Goal: Download file/media

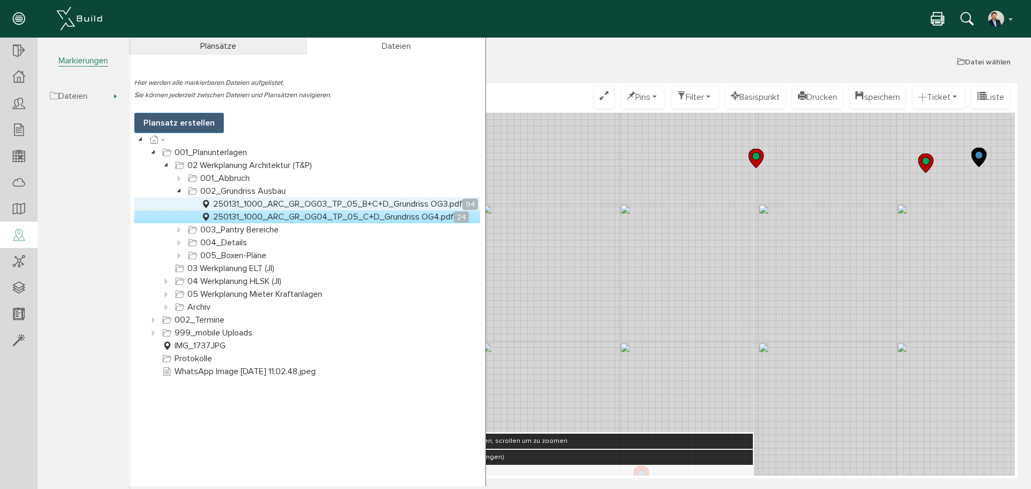
click at [267, 204] on link "250131_1000_ARC_GR_OG03_TP_05_B+C+D_Grundriss OG3.pdf 94" at bounding box center [339, 204] width 281 height 13
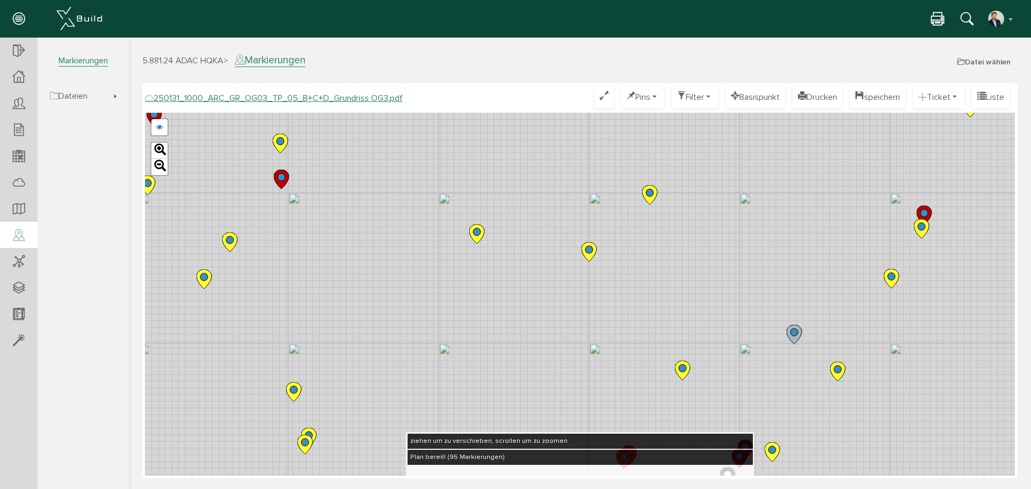
drag, startPoint x: 369, startPoint y: 191, endPoint x: 433, endPoint y: 231, distance: 75.1
click at [433, 231] on div "250124_1000_ARC_GR_OG03_TP_05_B+C+D_Grundriss OG3.pdf 250122_1000_ARC_GR_OG03_0…" at bounding box center [580, 294] width 870 height 363
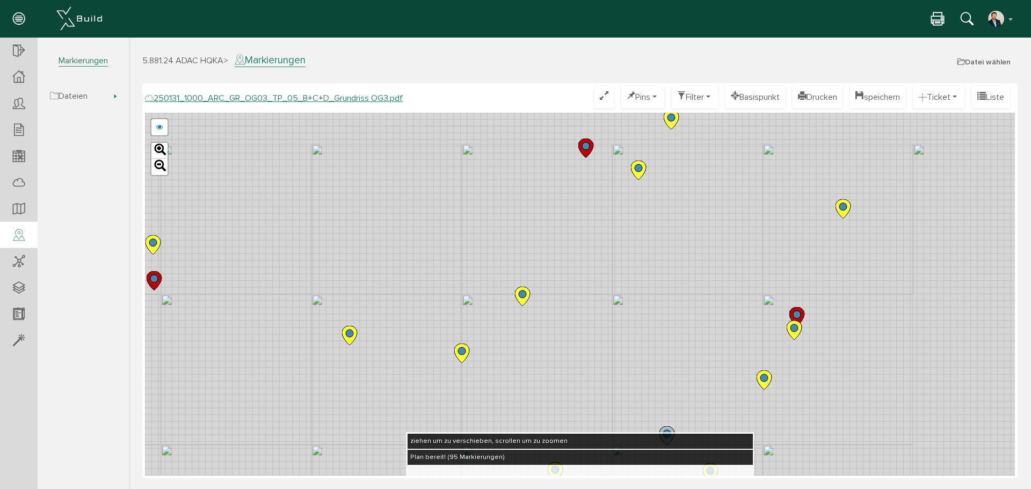
drag, startPoint x: 563, startPoint y: 227, endPoint x: 544, endPoint y: 244, distance: 25.5
click at [407, 297] on div "250124_1000_ARC_GR_OG03_TP_05_B+C+D_Grundriss OG3.pdf 250122_1000_ARC_GR_OG03_0…" at bounding box center [580, 294] width 870 height 363
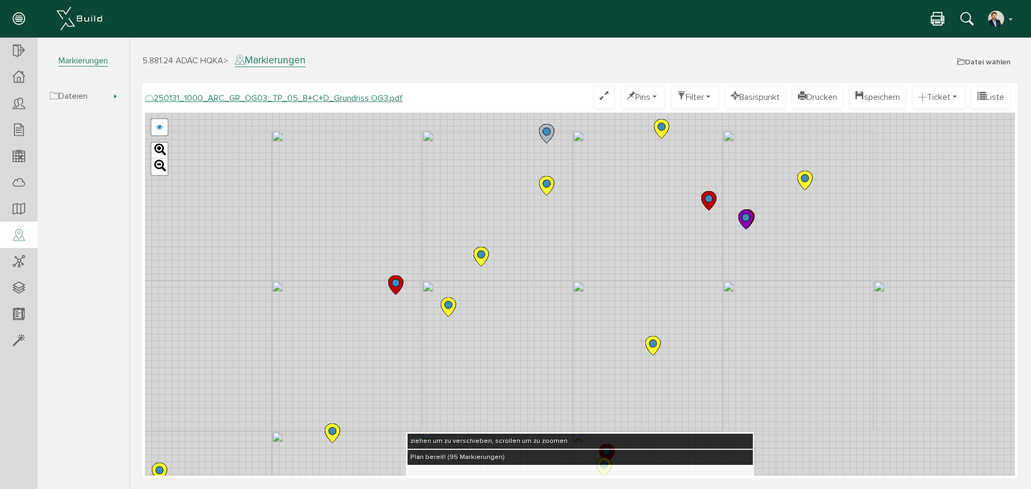
drag, startPoint x: 569, startPoint y: 226, endPoint x: 360, endPoint y: 369, distance: 253.4
click at [360, 369] on div "250124_1000_ARC_GR_OG03_TP_05_B+C+D_Grundriss OG3.pdf 250122_1000_ARC_GR_OG03_0…" at bounding box center [580, 294] width 870 height 363
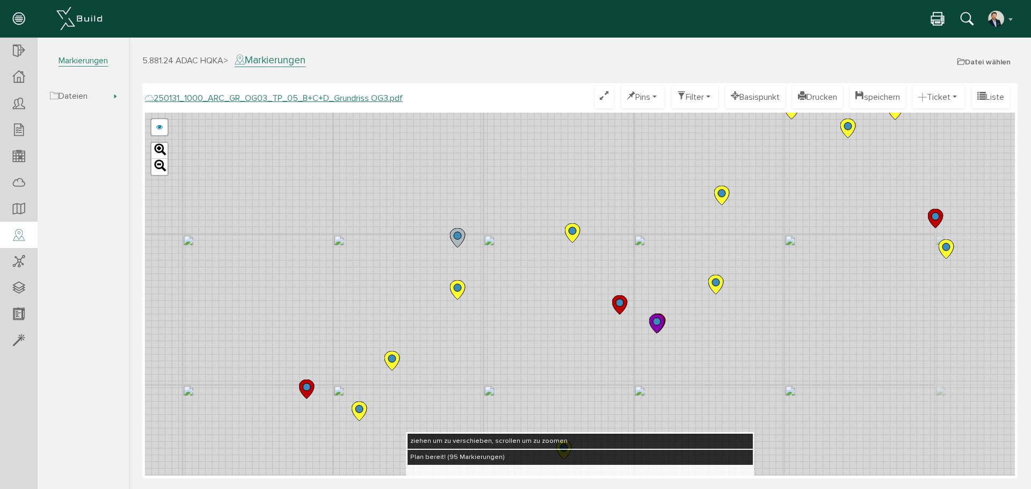
drag, startPoint x: 517, startPoint y: 197, endPoint x: 439, endPoint y: 294, distance: 124.2
click at [422, 308] on div "250124_1000_ARC_GR_OG03_TP_05_B+C+D_Grundriss OG3.pdf 250122_1000_ARC_GR_OG03_0…" at bounding box center [580, 294] width 870 height 363
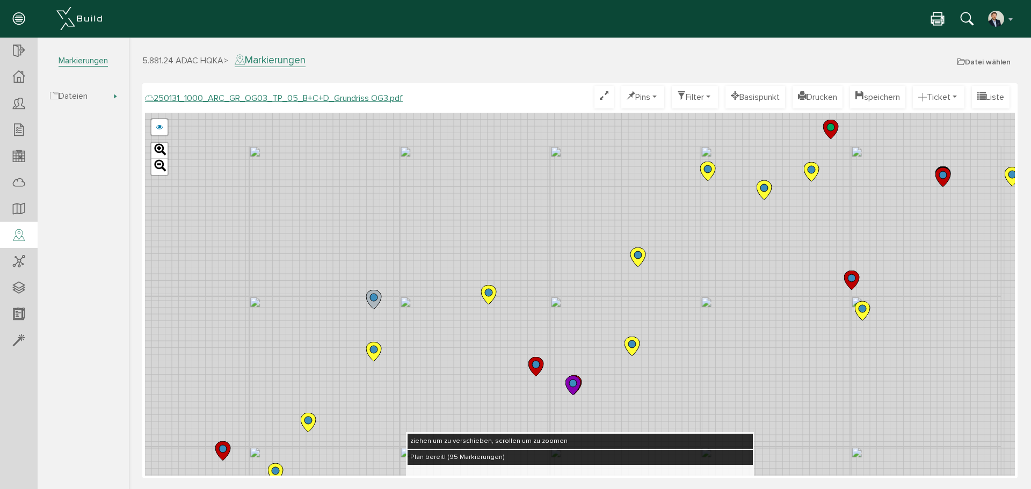
drag, startPoint x: 562, startPoint y: 178, endPoint x: 468, endPoint y: 251, distance: 119.3
click at [468, 251] on div "250124_1000_ARC_GR_OG03_TP_05_B+C+D_Grundriss OG3.pdf 250122_1000_ARC_GR_OG03_0…" at bounding box center [580, 294] width 870 height 363
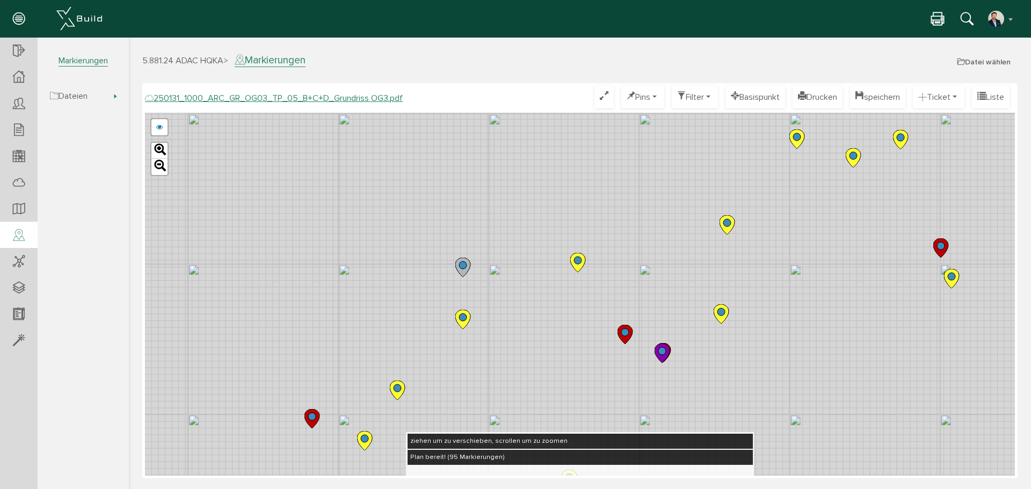
drag, startPoint x: 571, startPoint y: 212, endPoint x: 715, endPoint y: 141, distance: 160.2
click at [715, 141] on div "250124_1000_ARC_GR_OG03_TP_05_B+C+D_Grundriss OG3.pdf 250122_1000_ARC_GR_OG03_0…" at bounding box center [580, 294] width 870 height 363
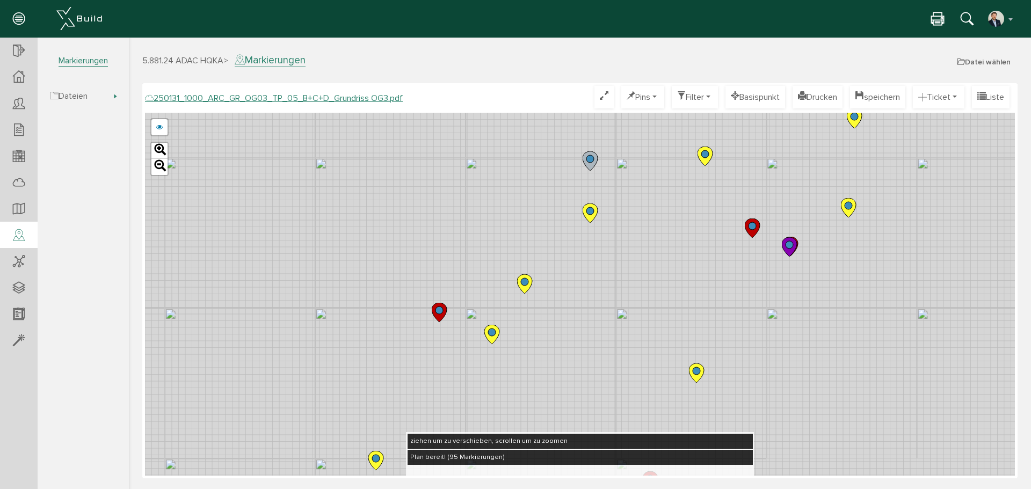
drag, startPoint x: 446, startPoint y: 279, endPoint x: 536, endPoint y: 189, distance: 128.0
click at [536, 189] on div "250124_1000_ARC_GR_OG03_TP_05_B+C+D_Grundriss OG3.pdf 250122_1000_ARC_GR_OG03_0…" at bounding box center [580, 294] width 870 height 363
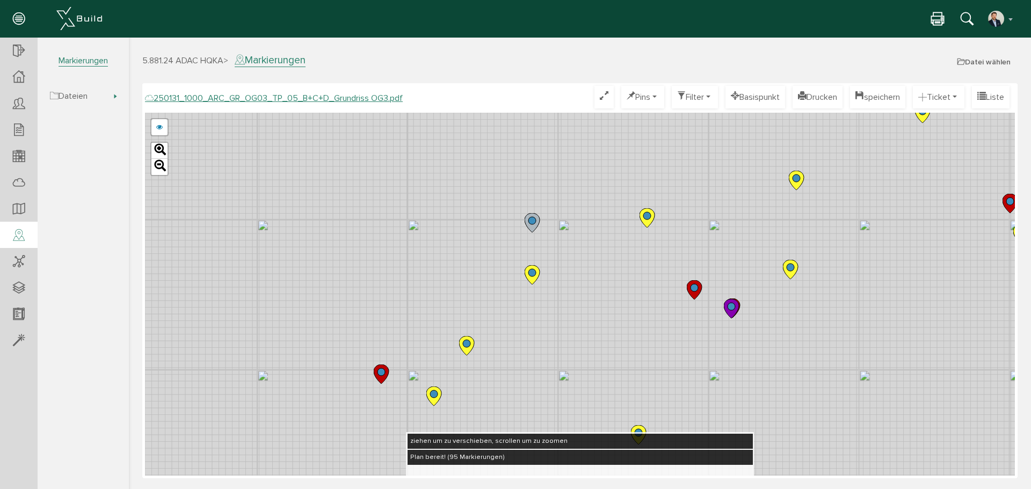
drag, startPoint x: 630, startPoint y: 183, endPoint x: 557, endPoint y: 260, distance: 106.4
click at [557, 260] on div "250124_1000_ARC_GR_OG03_TP_05_B+C+D_Grundriss OG3.pdf 250122_1000_ARC_GR_OG03_0…" at bounding box center [580, 294] width 870 height 363
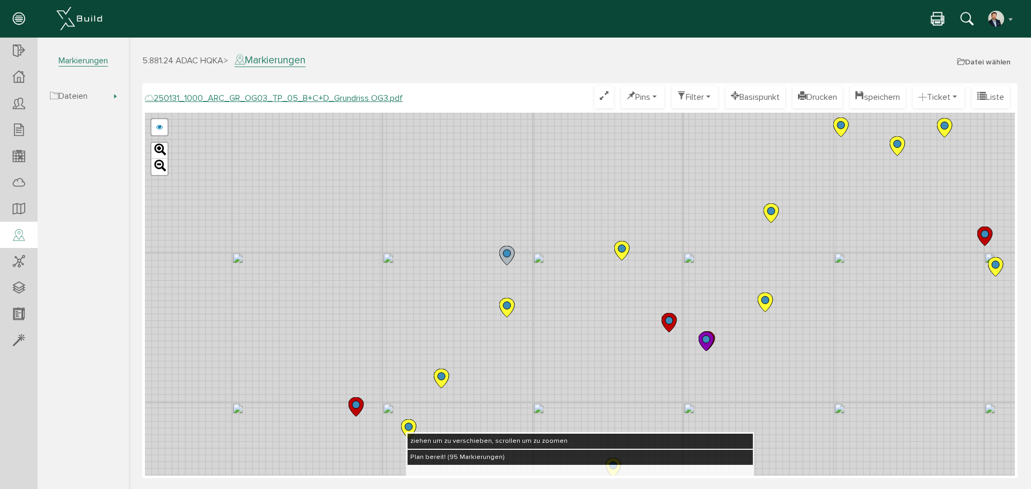
drag, startPoint x: 629, startPoint y: 164, endPoint x: 624, endPoint y: 172, distance: 9.7
click at [624, 172] on div "250124_1000_ARC_GR_OG03_TP_05_B+C+D_Grundriss OG3.pdf 250122_1000_ARC_GR_OG03_0…" at bounding box center [580, 294] width 870 height 363
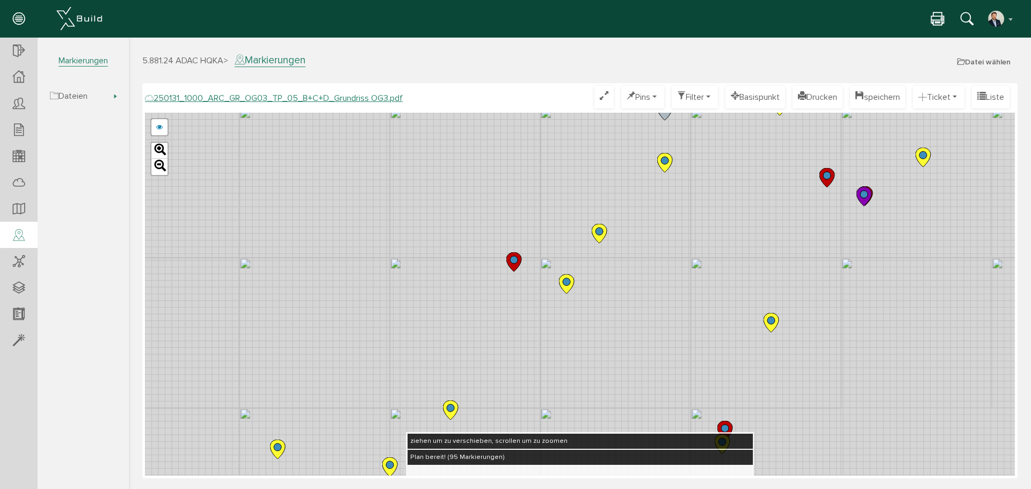
drag, startPoint x: 502, startPoint y: 315, endPoint x: 707, endPoint y: 122, distance: 281.9
click at [675, 153] on icon at bounding box center [666, 163] width 18 height 20
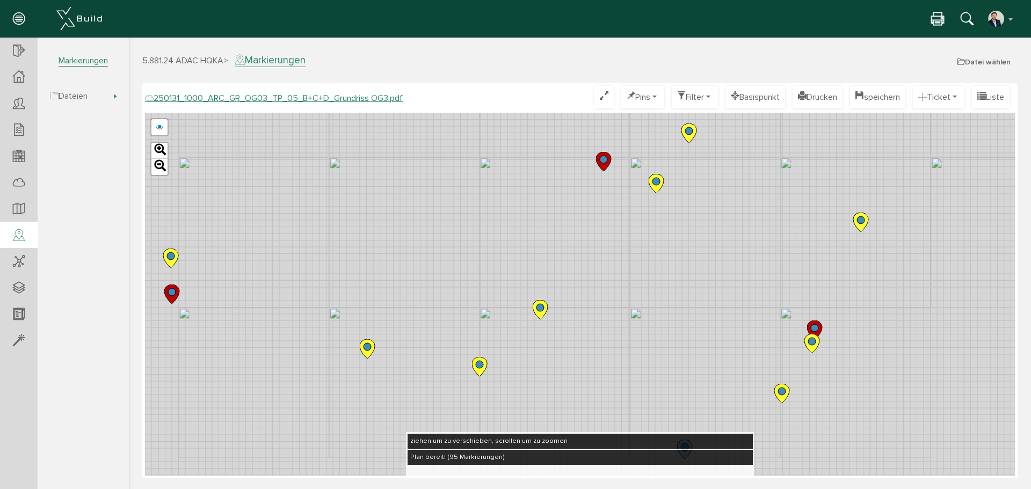
drag, startPoint x: 541, startPoint y: 218, endPoint x: 479, endPoint y: 253, distance: 71.2
click at [583, 168] on div "250124_1000_ARC_GR_OG03_TP_05_B+C+D_Grundriss OG3.pdf 250122_1000_ARC_GR_OG03_0…" at bounding box center [580, 294] width 870 height 363
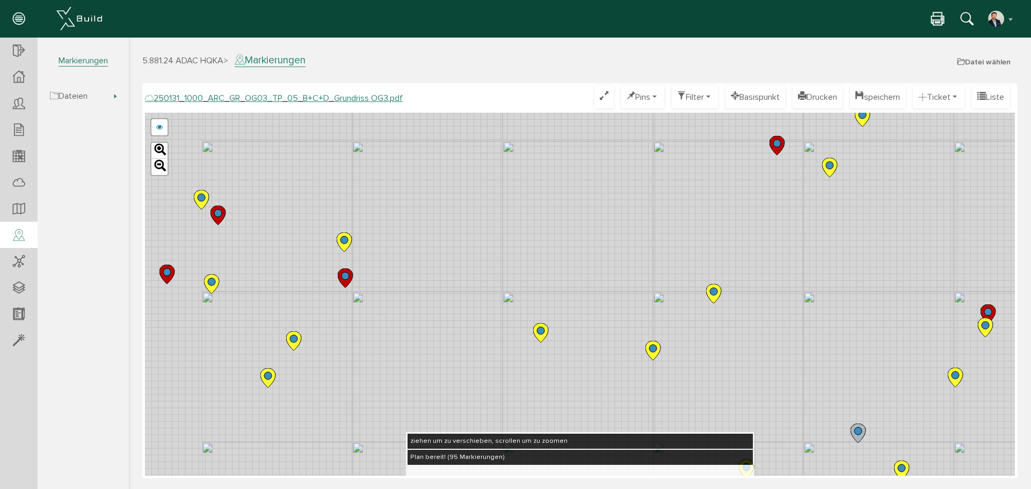
drag, startPoint x: 350, startPoint y: 318, endPoint x: 527, endPoint y: 308, distance: 177.5
click at [527, 308] on div "250124_1000_ARC_GR_OG03_TP_05_B+C+D_Grundriss OG3.pdf 250122_1000_ARC_GR_OG03_0…" at bounding box center [580, 294] width 870 height 363
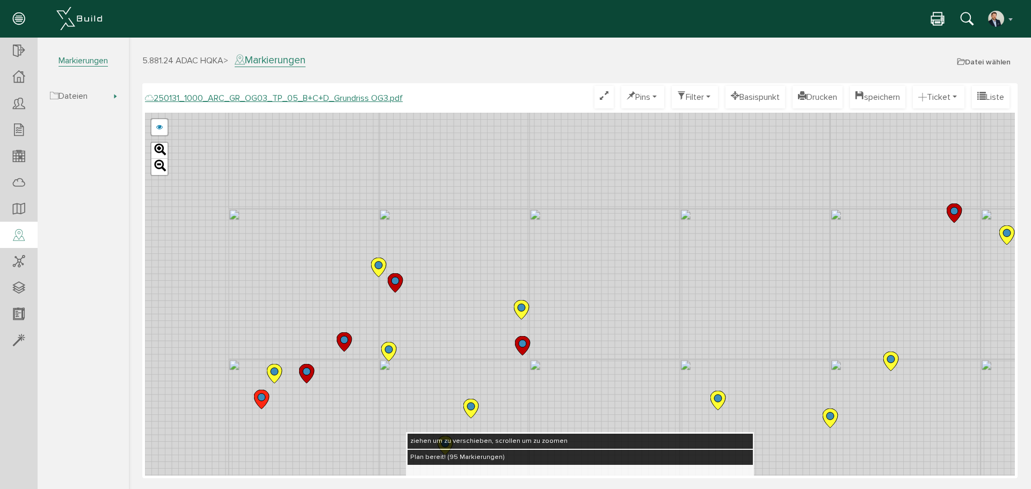
drag, startPoint x: 375, startPoint y: 248, endPoint x: 542, endPoint y: 317, distance: 180.1
click at [542, 317] on div "250124_1000_ARC_GR_OG03_TP_05_B+C+D_Grundriss OG3.pdf 250122_1000_ARC_GR_OG03_0…" at bounding box center [580, 294] width 870 height 363
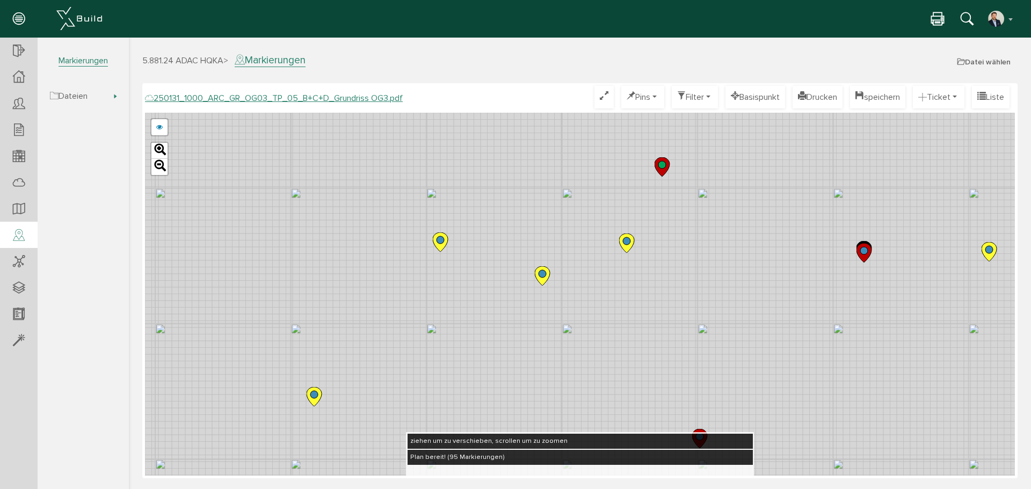
drag, startPoint x: 752, startPoint y: 194, endPoint x: 817, endPoint y: 250, distance: 85.3
click at [817, 250] on div "250124_1000_ARC_GR_OG03_TP_05_B+C+D_Grundriss OG3.pdf 250122_1000_ARC_GR_OG03_0…" at bounding box center [580, 294] width 870 height 363
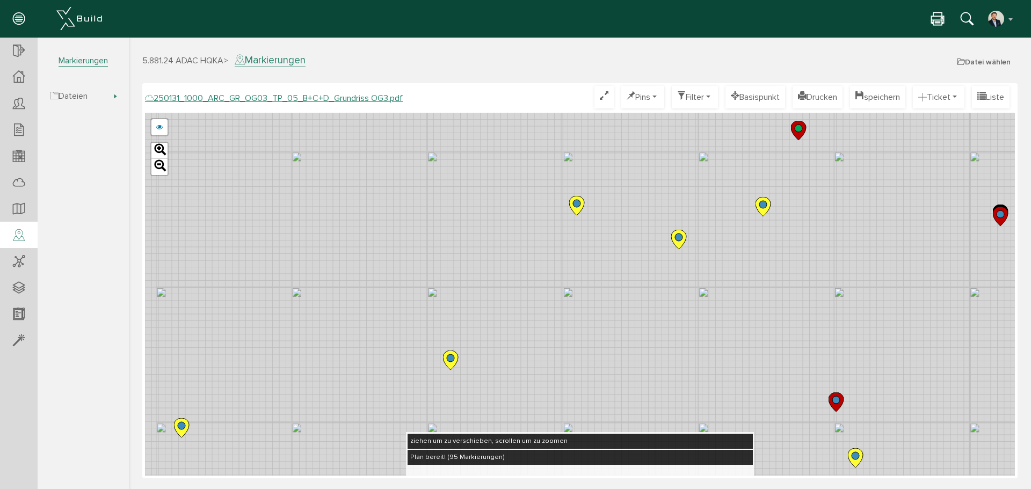
drag, startPoint x: 397, startPoint y: 263, endPoint x: 546, endPoint y: 221, distance: 154.5
click at [545, 221] on div "250124_1000_ARC_GR_OG03_TP_05_B+C+D_Grundriss OG3.pdf 250122_1000_ARC_GR_OG03_0…" at bounding box center [580, 294] width 870 height 363
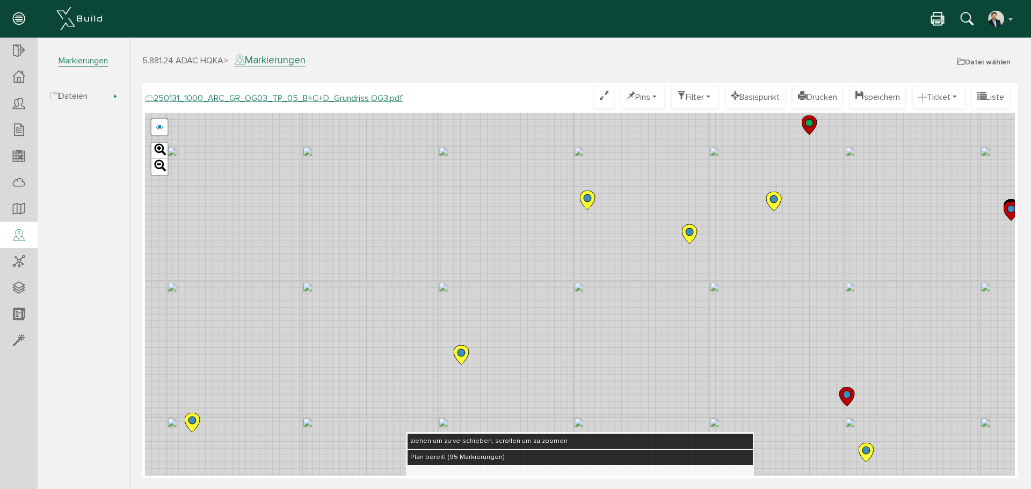
drag, startPoint x: 525, startPoint y: 236, endPoint x: 535, endPoint y: 231, distance: 11.1
click at [535, 231] on div "250124_1000_ARC_GR_OG03_TP_05_B+C+D_Grundriss OG3.pdf 250122_1000_ARC_GR_OG03_0…" at bounding box center [580, 294] width 870 height 363
